Goal: Obtain resource: Download file/media

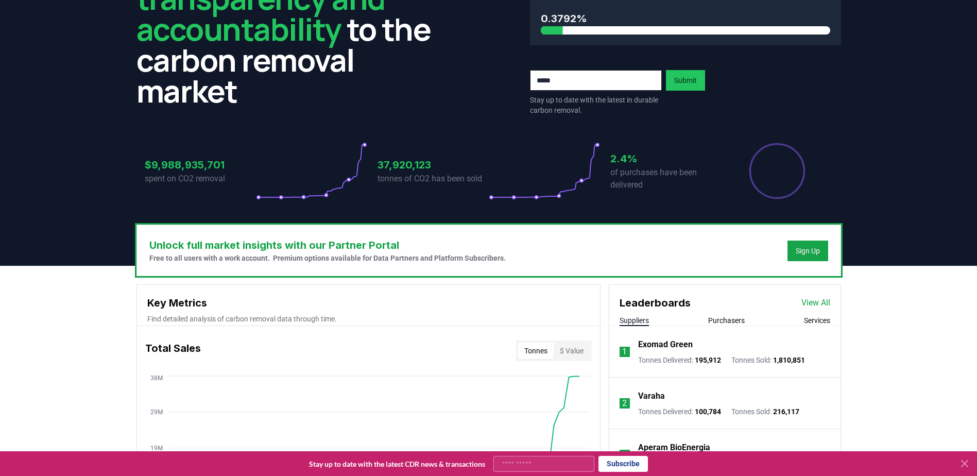
scroll to position [103, 0]
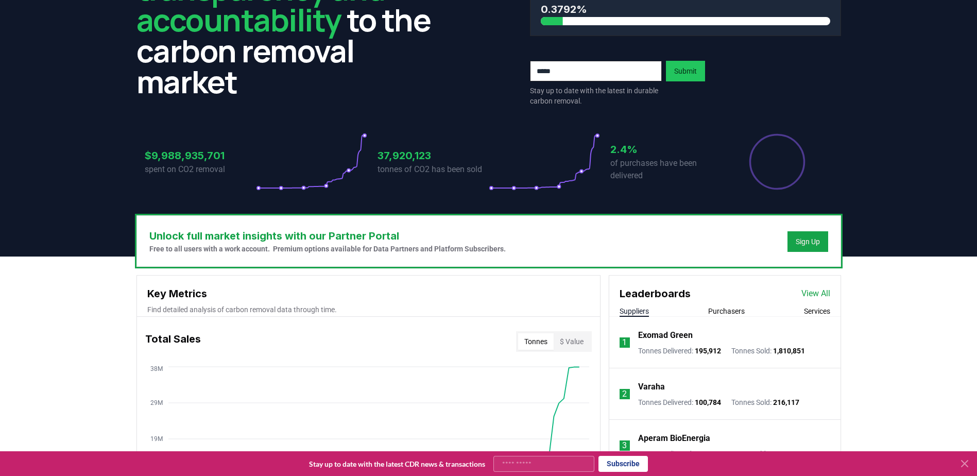
click at [963, 461] on icon at bounding box center [964, 463] width 12 height 12
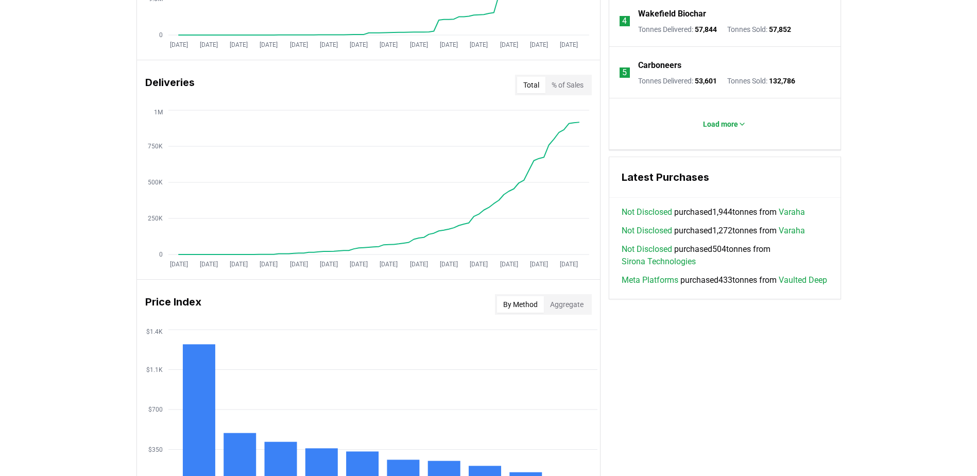
scroll to position [721, 0]
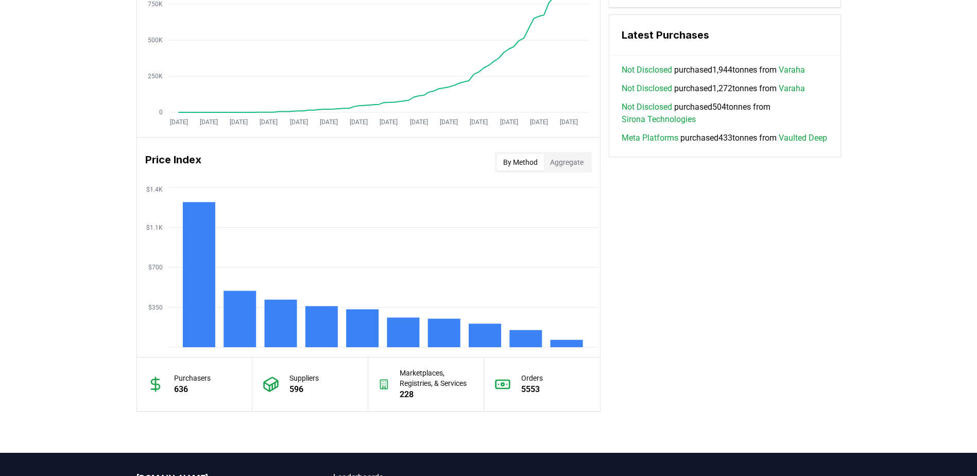
click at [570, 163] on button "Aggregate" at bounding box center [567, 162] width 46 height 16
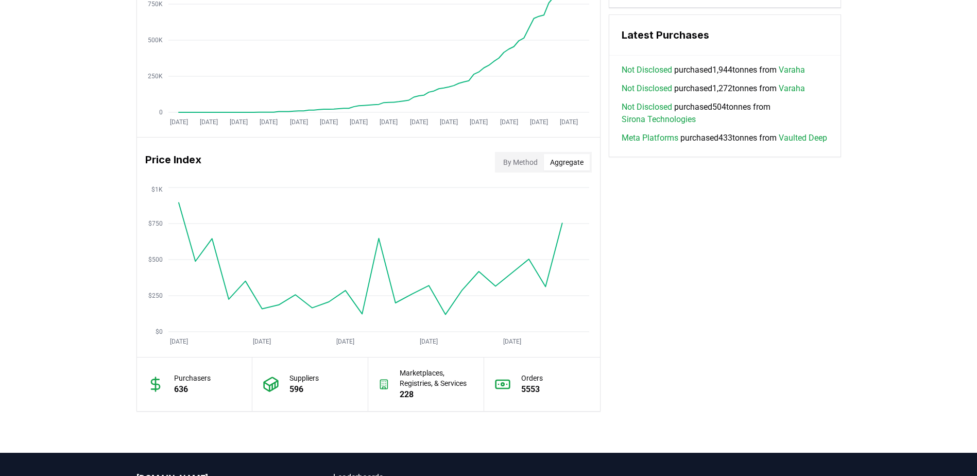
click at [532, 163] on button "By Method" at bounding box center [520, 162] width 47 height 16
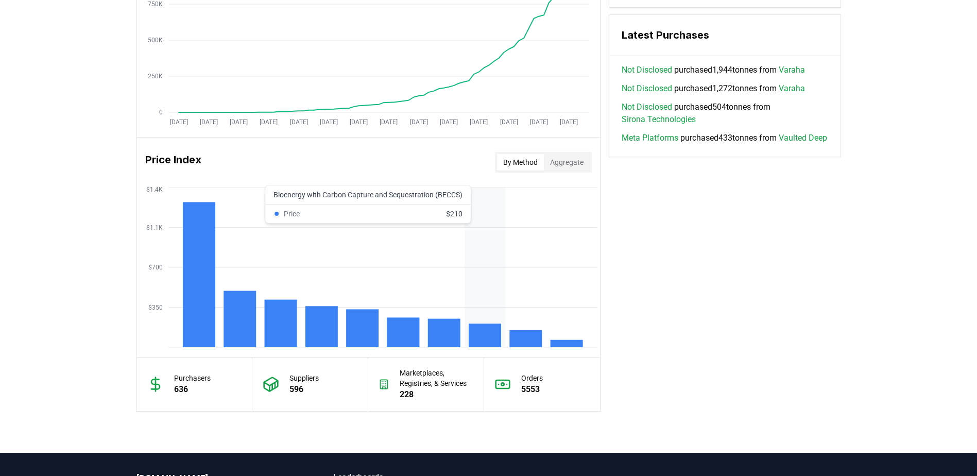
click at [490, 330] on rect at bounding box center [484, 335] width 32 height 24
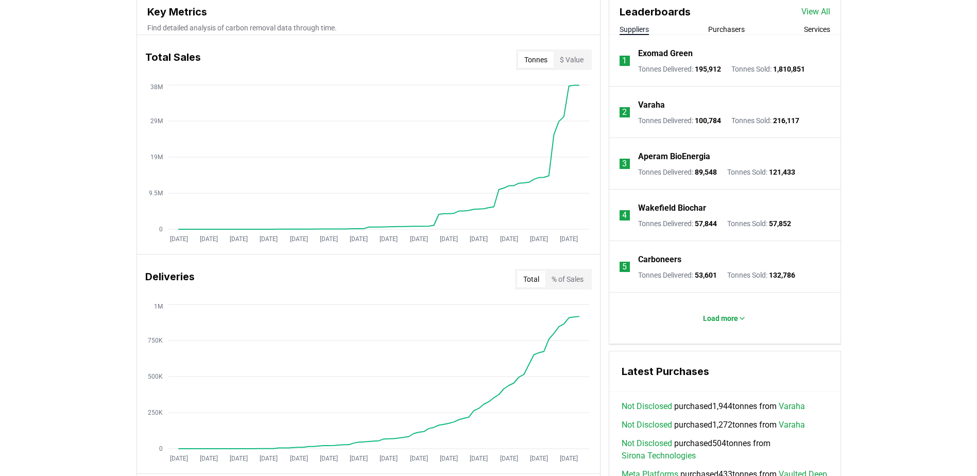
scroll to position [0, 0]
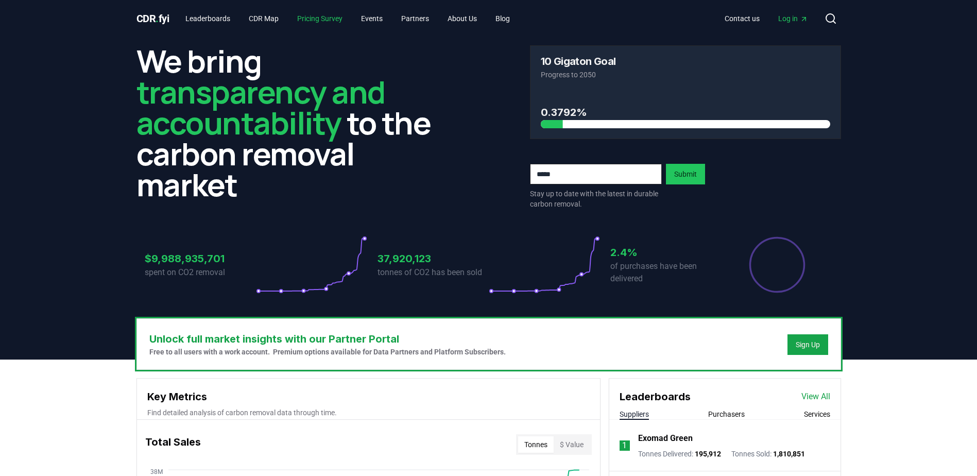
click at [326, 17] on link "Pricing Survey" at bounding box center [320, 18] width 62 height 19
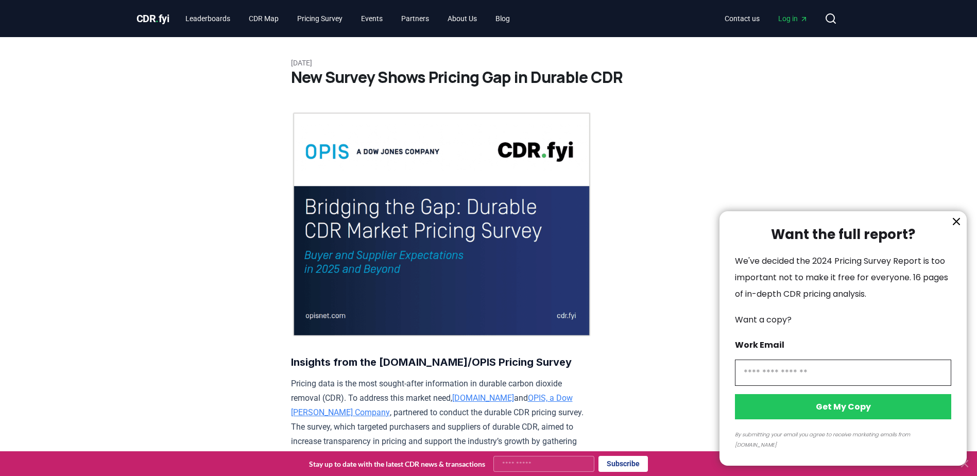
click at [955, 228] on icon "information" at bounding box center [956, 221] width 12 height 12
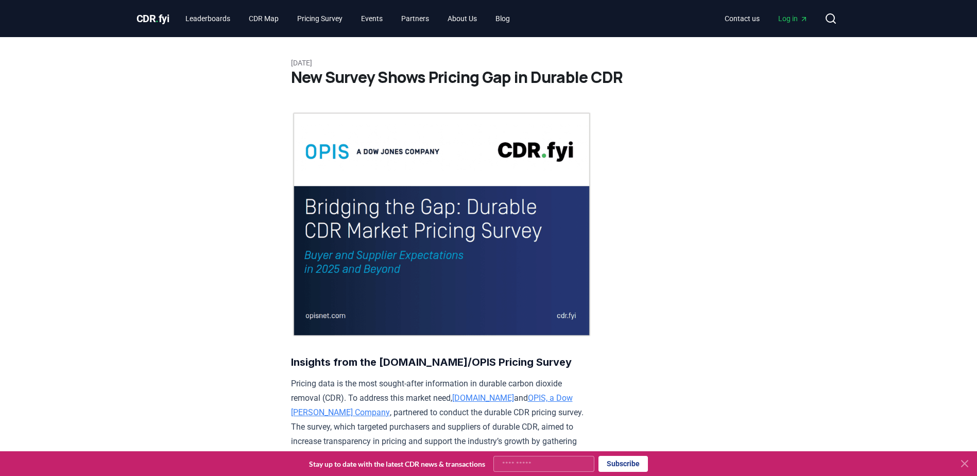
click at [966, 462] on icon at bounding box center [964, 463] width 6 height 6
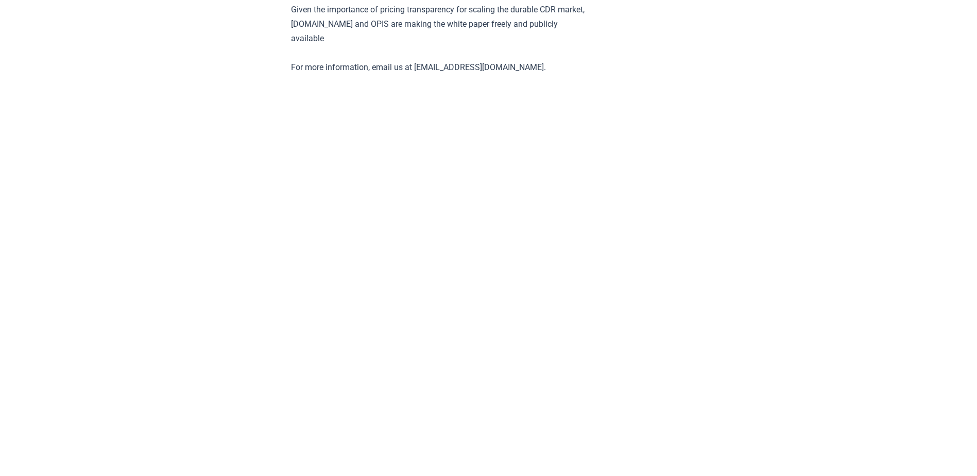
scroll to position [2111, 0]
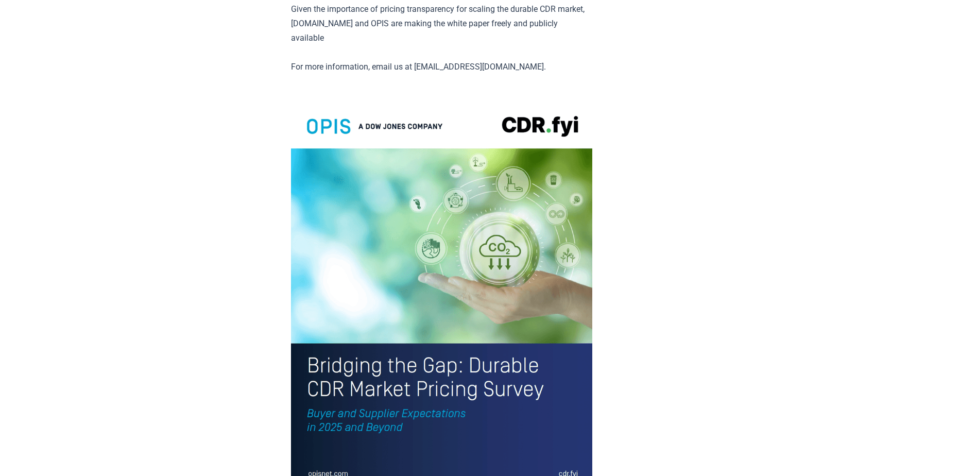
click at [418, 307] on img at bounding box center [441, 295] width 301 height 393
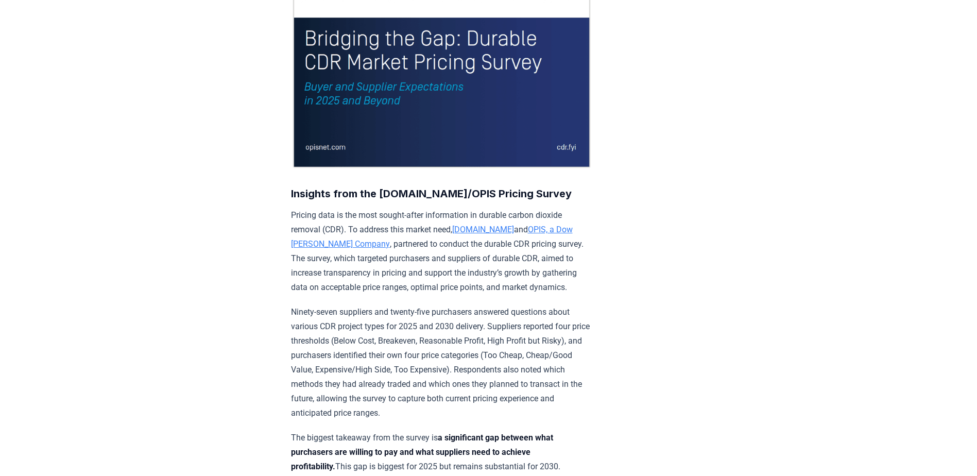
scroll to position [0, 0]
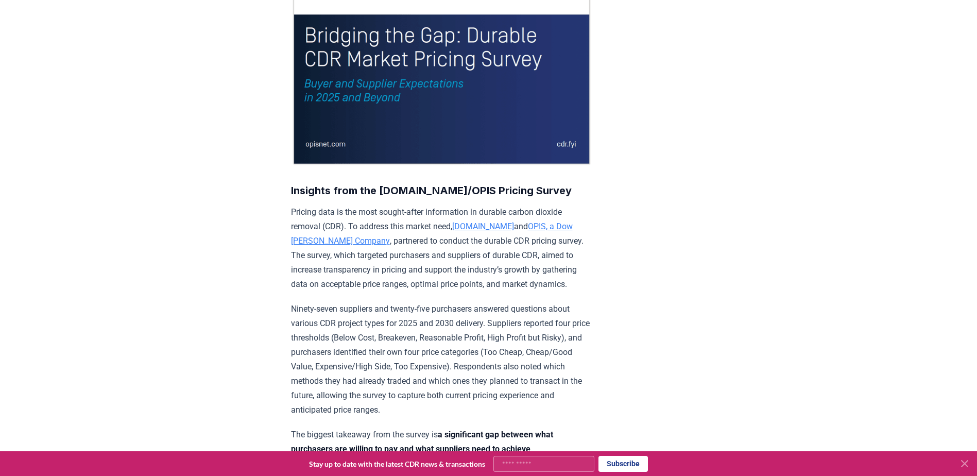
scroll to position [309, 0]
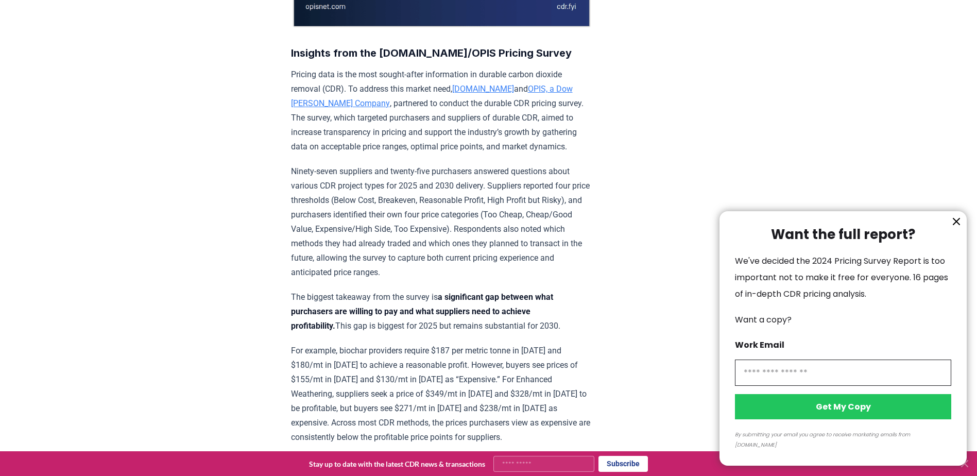
click at [794, 377] on input "information" at bounding box center [843, 372] width 216 height 26
type input "**********"
click at [841, 416] on button "Get My Copy" at bounding box center [843, 406] width 216 height 25
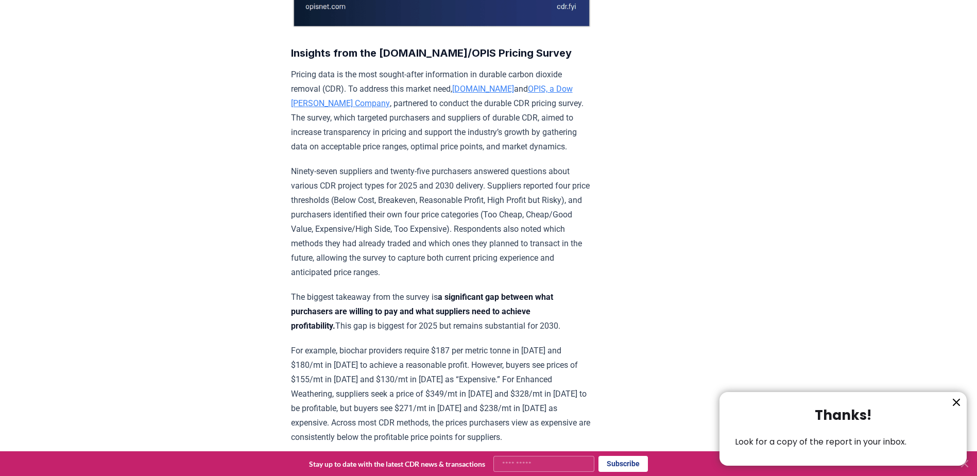
click at [957, 400] on icon "information" at bounding box center [956, 402] width 6 height 6
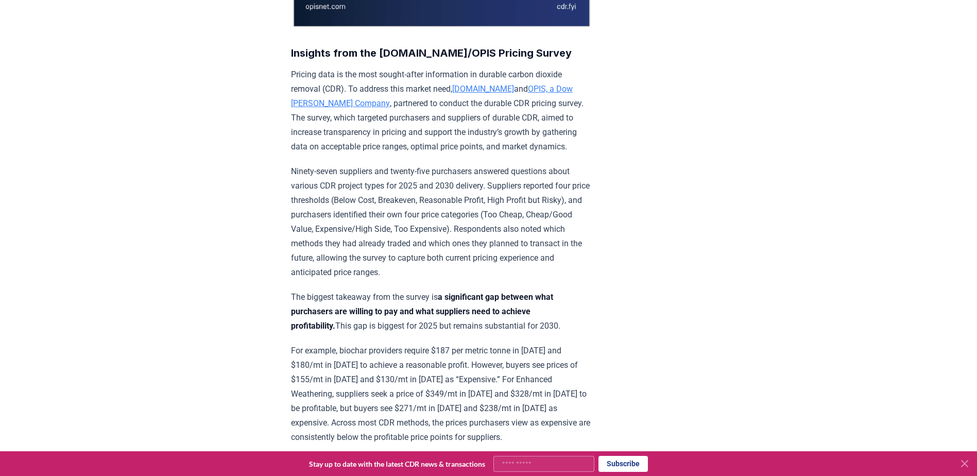
click at [965, 464] on icon at bounding box center [964, 463] width 6 height 6
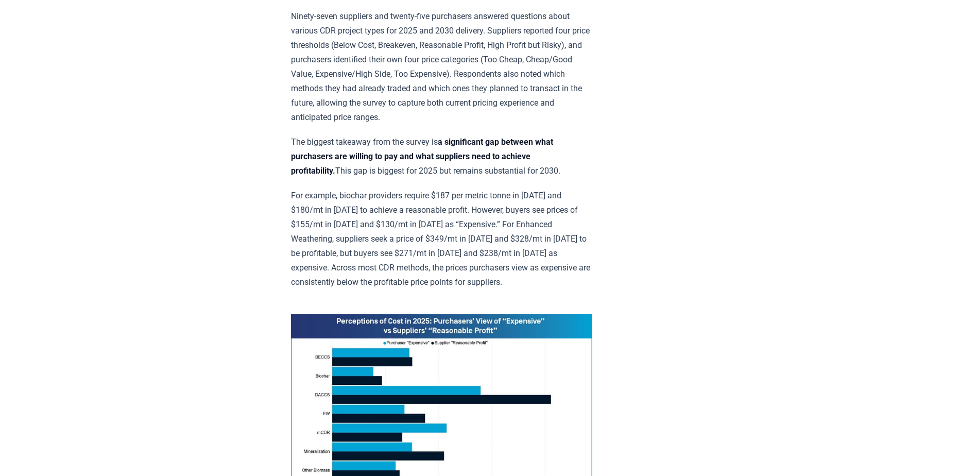
scroll to position [566, 0]
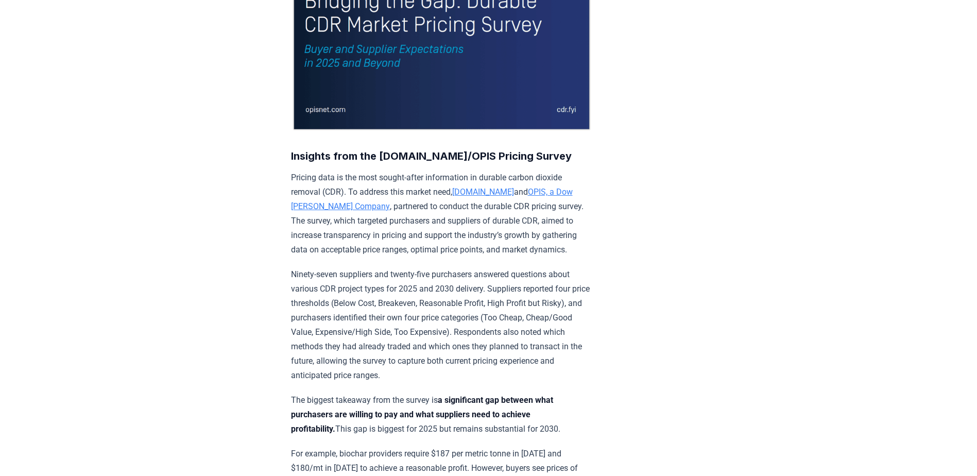
scroll to position [0, 0]
